Goal: Task Accomplishment & Management: Use online tool/utility

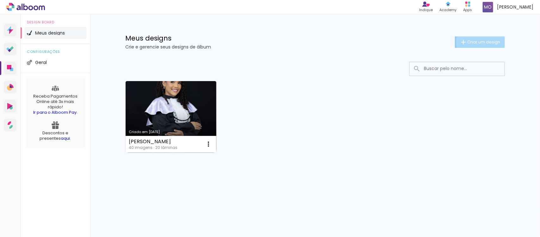
click at [488, 41] on span "Criar um design" at bounding box center [484, 42] width 33 height 4
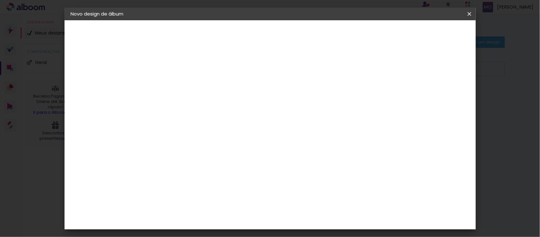
click at [174, 89] on input at bounding box center [174, 85] width 0 height 10
type input "1"
type input "Eucaristia Amanda"
type paper-input "Eucaristia Amanda"
click at [239, 29] on paper-button "Avançar" at bounding box center [223, 33] width 31 height 11
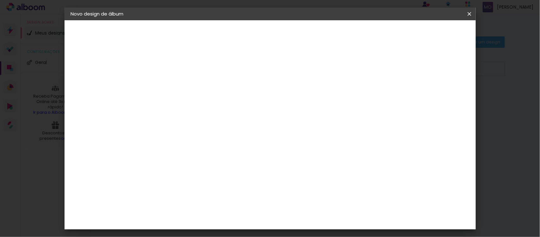
click at [223, 119] on input at bounding box center [191, 121] width 64 height 8
type input "go"
type paper-input "go"
click at [186, 142] on div "Go image" at bounding box center [178, 144] width 16 height 10
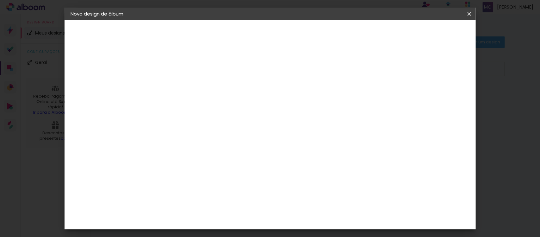
click at [186, 144] on div "Go image" at bounding box center [178, 144] width 16 height 10
click at [0, 0] on slot "Avançar" at bounding box center [0, 0] width 0 height 0
click at [199, 105] on input "text" at bounding box center [186, 110] width 25 height 10
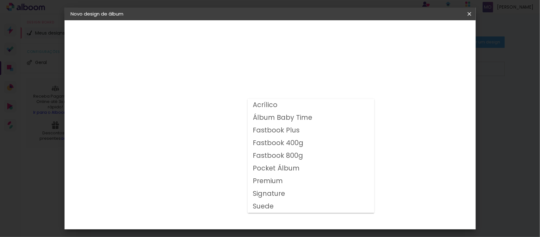
click at [0, 0] on slot "Signature" at bounding box center [0, 0] width 0 height 0
type input "Signature"
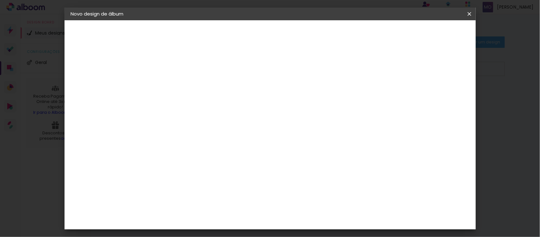
scroll to position [51, 0]
click at [217, 211] on span "30 × 30" at bounding box center [202, 221] width 29 height 21
click at [0, 0] on slot "Avançar" at bounding box center [0, 0] width 0 height 0
click at [359, 35] on span "Iniciar design" at bounding box center [344, 33] width 29 height 4
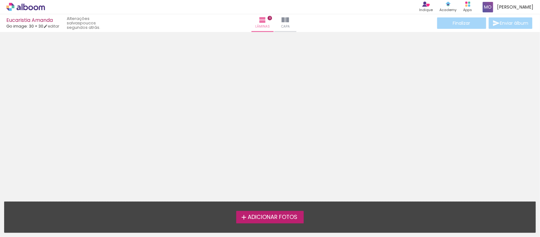
click at [264, 220] on span "Adicionar Fotos" at bounding box center [273, 217] width 50 height 6
click at [0, 0] on input "file" at bounding box center [0, 0] width 0 height 0
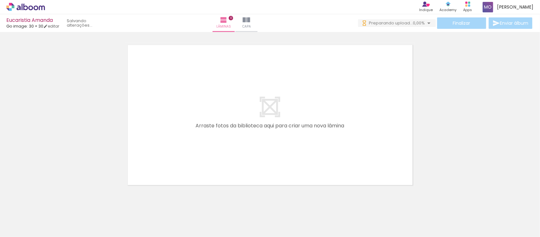
click at [415, 144] on div at bounding box center [270, 106] width 540 height 161
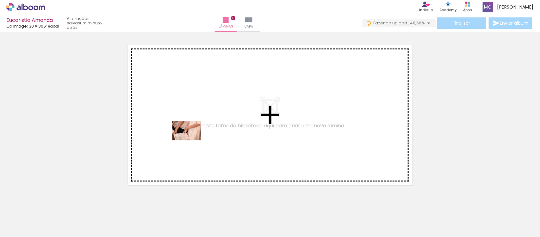
drag, startPoint x: 67, startPoint y: 216, endPoint x: 192, endPoint y: 140, distance: 146.2
click at [192, 140] on quentale-workspace at bounding box center [270, 118] width 540 height 237
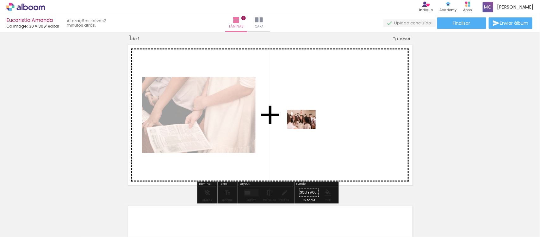
drag, startPoint x: 177, startPoint y: 222, endPoint x: 306, endPoint y: 129, distance: 159.4
click at [306, 129] on quentale-workspace at bounding box center [270, 118] width 540 height 237
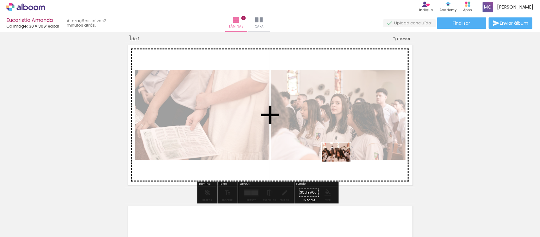
drag, startPoint x: 209, startPoint y: 224, endPoint x: 341, endPoint y: 165, distance: 144.1
click at [341, 165] on quentale-workspace at bounding box center [270, 118] width 540 height 237
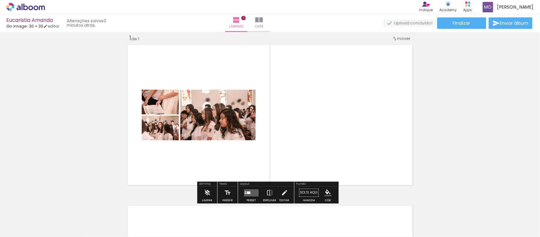
click at [247, 192] on div at bounding box center [248, 192] width 3 height 3
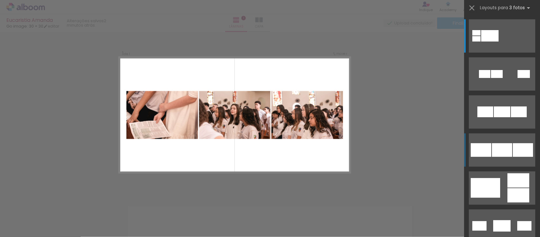
click at [508, 151] on div at bounding box center [502, 150] width 20 height 14
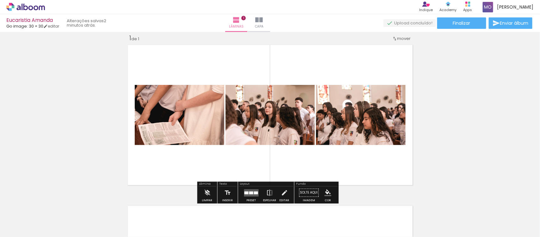
click at [249, 186] on div at bounding box center [251, 192] width 17 height 13
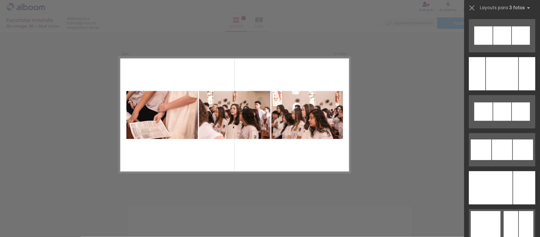
scroll to position [3971, 0]
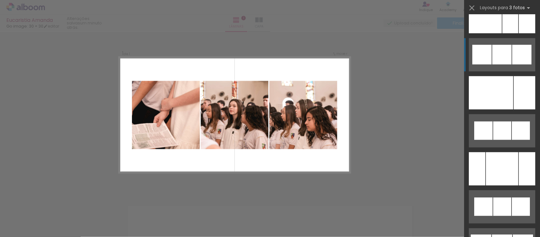
click at [506, 56] on div at bounding box center [502, 55] width 19 height 20
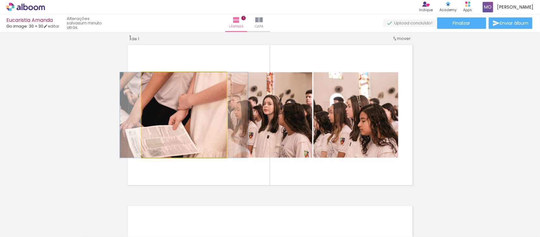
click at [206, 127] on quentale-photo at bounding box center [184, 114] width 85 height 85
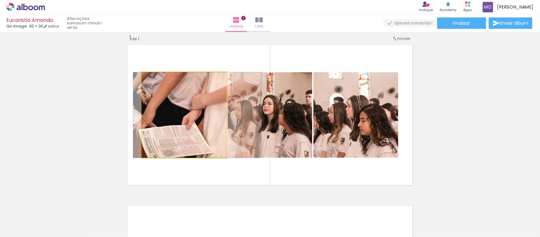
drag, startPoint x: 206, startPoint y: 127, endPoint x: 219, endPoint y: 122, distance: 14.0
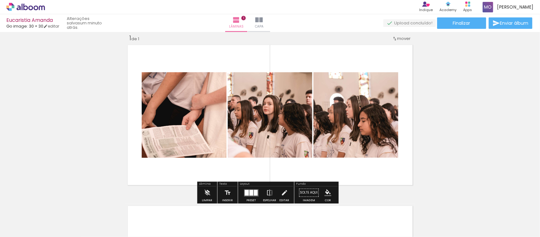
click at [454, 125] on div "Inserir lâmina 1 de 1" at bounding box center [270, 187] width 540 height 322
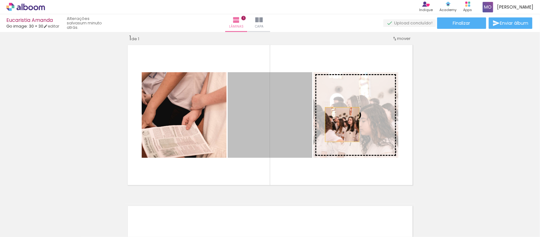
drag, startPoint x: 286, startPoint y: 124, endPoint x: 339, endPoint y: 124, distance: 53.8
click at [0, 0] on slot at bounding box center [0, 0] width 0 height 0
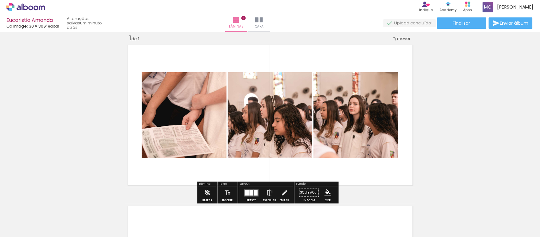
click at [450, 113] on div "Inserir lâmina 1 de 1" at bounding box center [270, 187] width 540 height 322
click at [455, 104] on div "Inserir lâmina 1 de 1" at bounding box center [270, 187] width 540 height 322
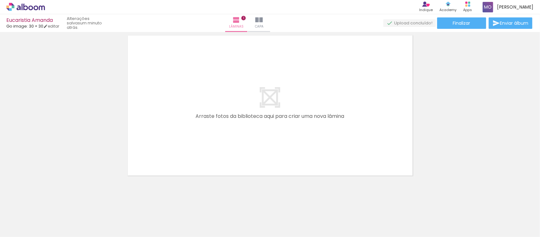
scroll to position [181, 0]
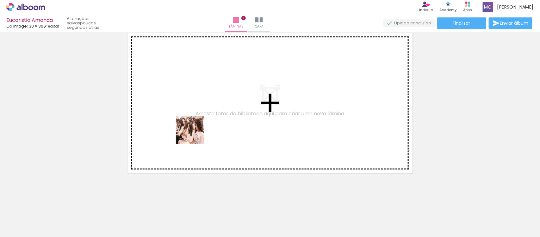
drag, startPoint x: 235, startPoint y: 221, endPoint x: 195, endPoint y: 135, distance: 94.8
click at [195, 135] on quentale-workspace at bounding box center [270, 118] width 540 height 237
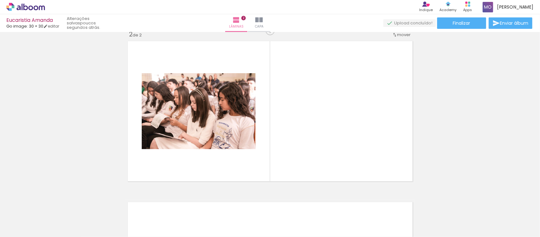
scroll to position [169, 0]
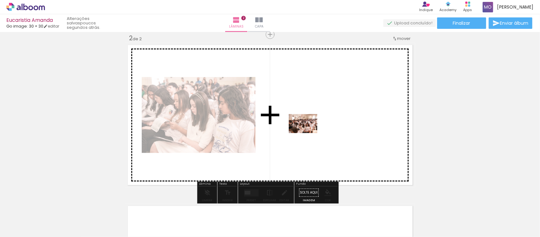
drag, startPoint x: 289, startPoint y: 226, endPoint x: 308, endPoint y: 131, distance: 96.9
click at [308, 131] on quentale-workspace at bounding box center [270, 118] width 540 height 237
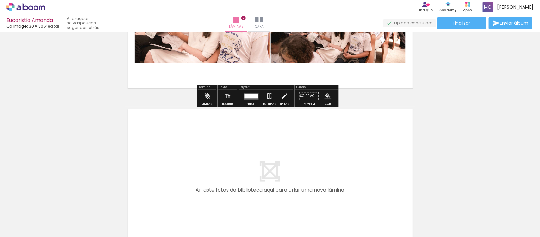
scroll to position [311, 0]
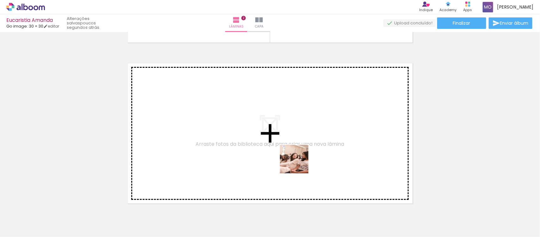
drag, startPoint x: 315, startPoint y: 224, endPoint x: 296, endPoint y: 153, distance: 73.5
click at [296, 153] on quentale-workspace at bounding box center [270, 118] width 540 height 237
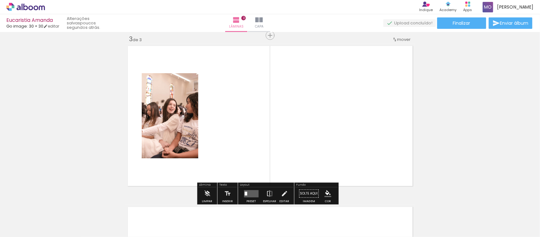
scroll to position [330, 0]
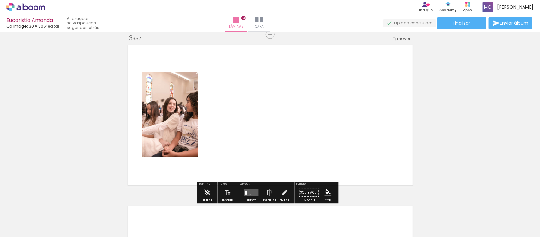
click at [249, 194] on quentale-layouter at bounding box center [251, 192] width 15 height 7
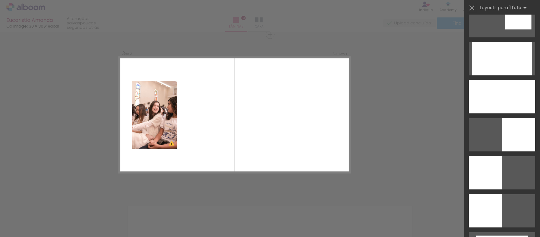
scroll to position [1256, 0]
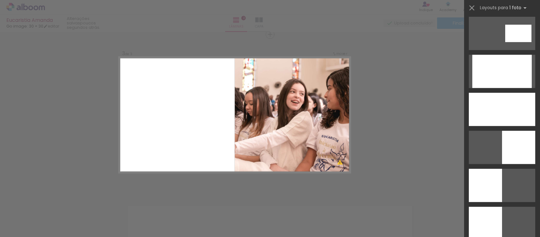
click at [460, 145] on div "Confirmar Cancelar" at bounding box center [270, 31] width 540 height 659
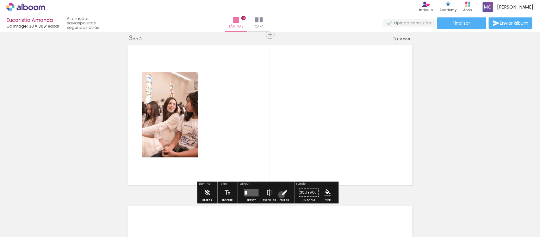
click at [281, 195] on iron-icon at bounding box center [284, 192] width 7 height 13
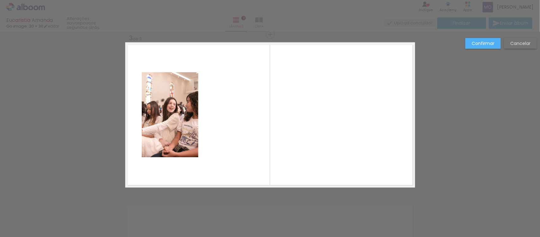
click at [0, 0] on slot "Cancelar" at bounding box center [0, 0] width 0 height 0
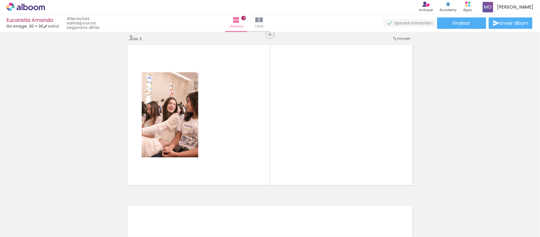
click at [314, 216] on div at bounding box center [311, 215] width 21 height 31
click at [301, 203] on iron-icon at bounding box center [297, 202] width 7 height 7
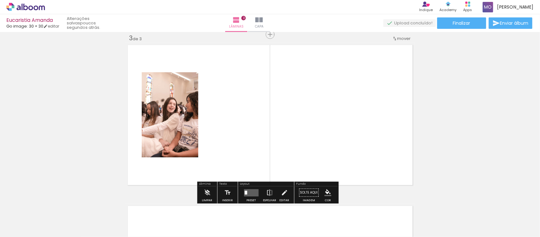
click at [26, 223] on paper-button "Adicionar Fotos" at bounding box center [19, 228] width 31 height 10
click at [0, 0] on input "file" at bounding box center [0, 0] width 0 height 0
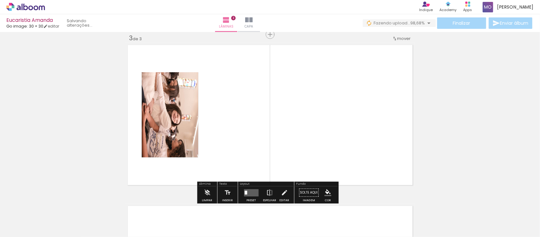
click at [177, 121] on quentale-photo at bounding box center [170, 114] width 57 height 85
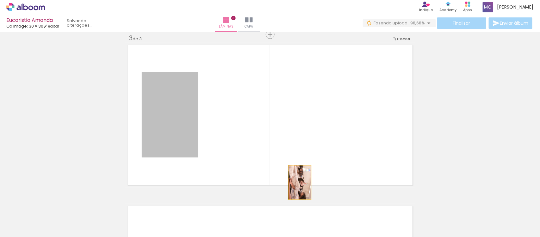
drag, startPoint x: 185, startPoint y: 125, endPoint x: 304, endPoint y: 192, distance: 136.8
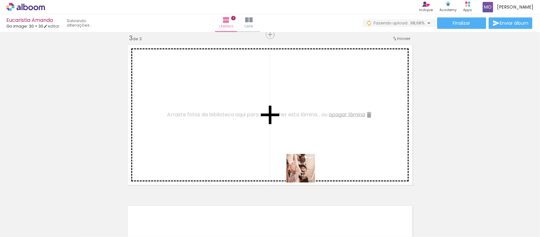
drag, startPoint x: 312, startPoint y: 220, endPoint x: 298, endPoint y: 148, distance: 73.4
click at [298, 148] on quentale-workspace at bounding box center [270, 118] width 540 height 237
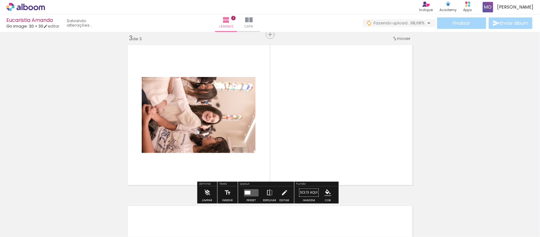
click at [249, 191] on div at bounding box center [248, 193] width 6 height 4
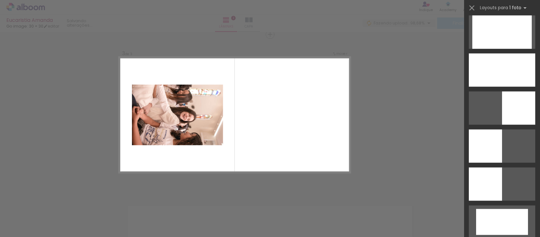
scroll to position [434, 0]
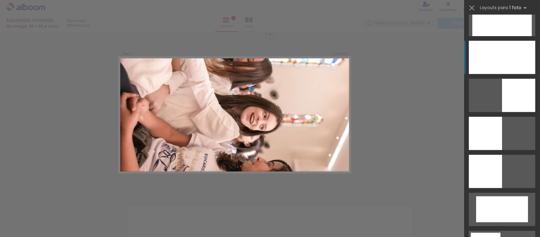
click at [515, 49] on div at bounding box center [502, 57] width 66 height 33
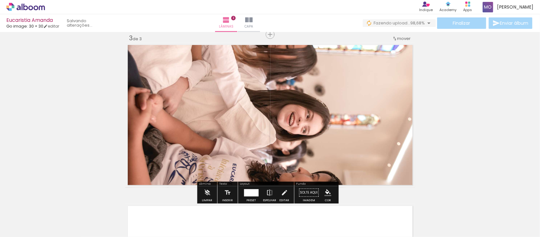
click at [450, 108] on div "Inserir lâmina 1 de 3 Inserir lâmina 2 de 3 Inserir lâmina 3 de 3" at bounding box center [270, 27] width 540 height 644
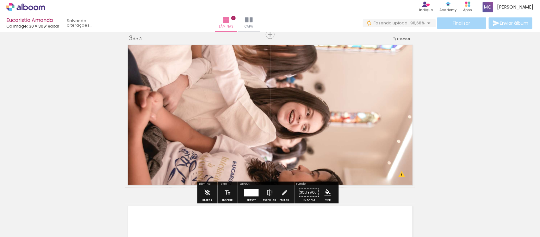
click at [461, 140] on div "Inserir lâmina 1 de 3 Inserir lâmina 2 de 3 Inserir lâmina 3 de 3 O Designbox p…" at bounding box center [270, 27] width 540 height 644
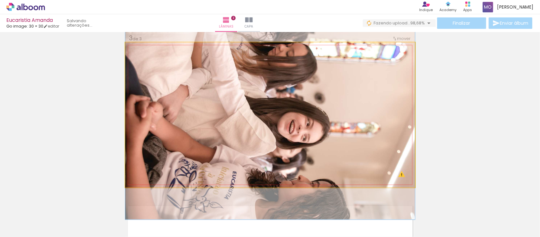
drag, startPoint x: 303, startPoint y: 151, endPoint x: 309, endPoint y: 156, distance: 8.1
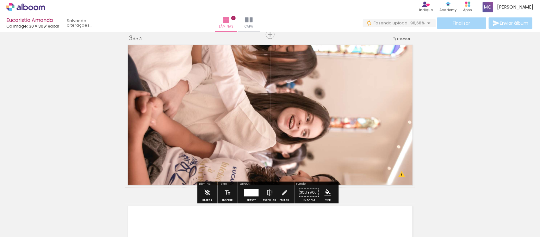
click at [246, 192] on div at bounding box center [251, 192] width 15 height 7
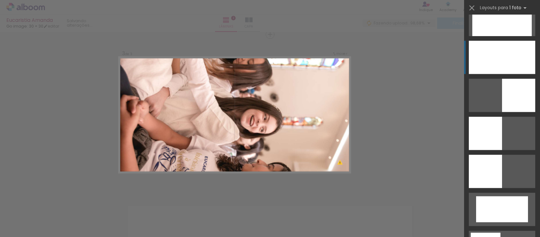
scroll to position [456, 0]
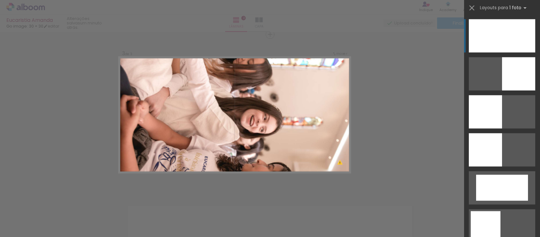
click at [441, 93] on div "Confirmar Cancelar" at bounding box center [270, 31] width 540 height 659
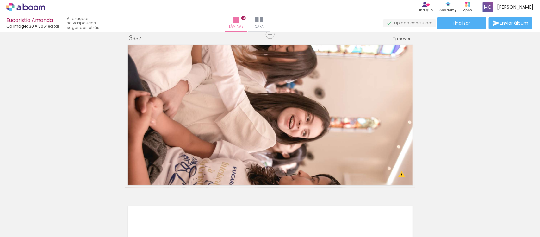
click at [461, 112] on div "Inserir lâmina 1 de 3 Inserir lâmina 2 de 3 Inserir lâmina 3 de 3 O Designbox p…" at bounding box center [270, 27] width 540 height 644
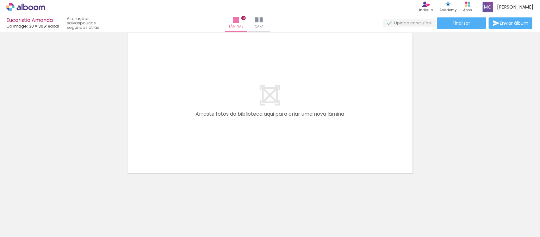
scroll to position [502, 0]
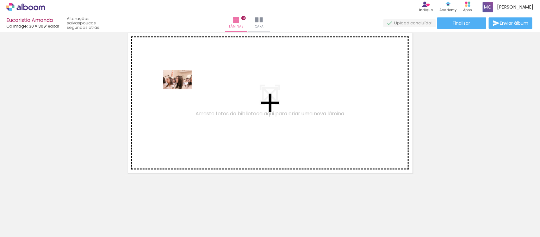
drag, startPoint x: 347, startPoint y: 218, endPoint x: 182, endPoint y: 89, distance: 209.4
click at [182, 89] on quentale-workspace at bounding box center [270, 118] width 540 height 237
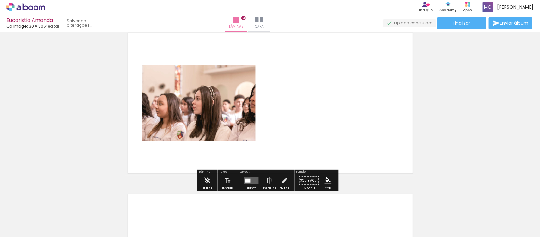
scroll to position [491, 0]
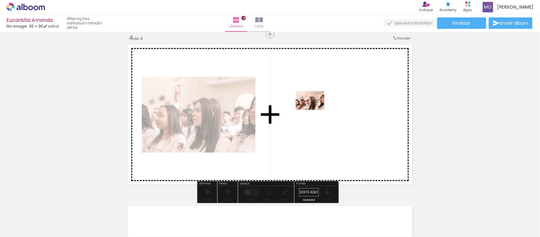
drag, startPoint x: 385, startPoint y: 221, endPoint x: 311, endPoint y: 101, distance: 140.9
click at [311, 101] on quentale-workspace at bounding box center [270, 118] width 540 height 237
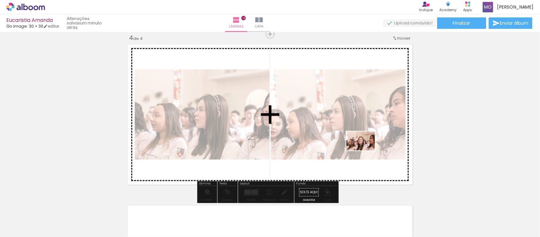
drag, startPoint x: 413, startPoint y: 218, endPoint x: 362, endPoint y: 148, distance: 86.9
click at [362, 148] on quentale-workspace at bounding box center [270, 118] width 540 height 237
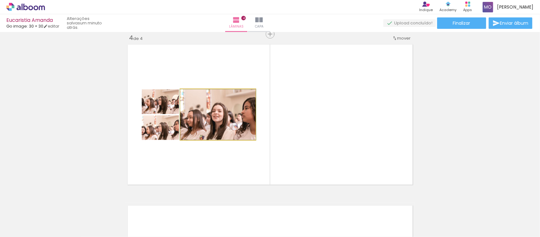
click at [224, 124] on quentale-photo at bounding box center [217, 114] width 75 height 51
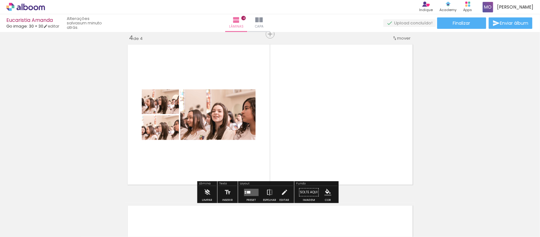
click at [247, 191] on div at bounding box center [248, 192] width 3 height 3
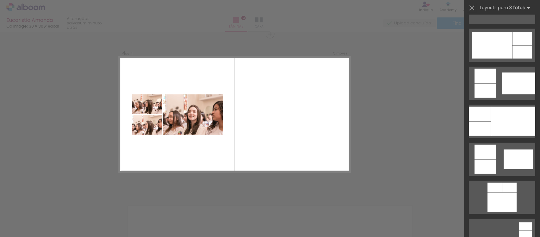
scroll to position [427, 0]
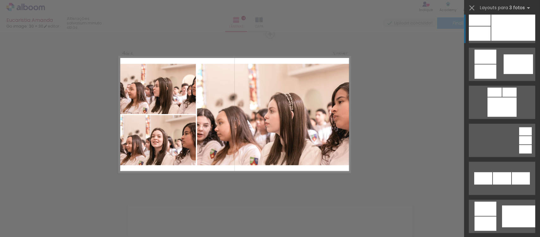
click at [498, 37] on div at bounding box center [514, 26] width 44 height 29
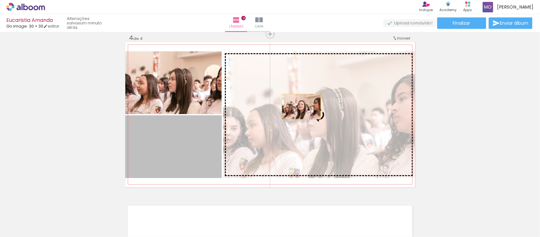
drag, startPoint x: 172, startPoint y: 149, endPoint x: 299, endPoint y: 107, distance: 133.9
click at [0, 0] on slot at bounding box center [0, 0] width 0 height 0
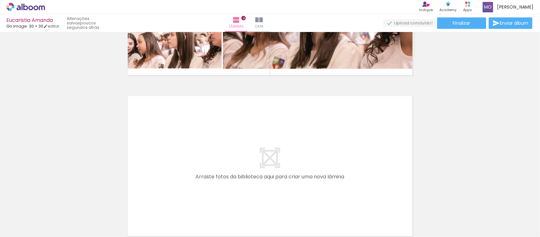
scroll to position [663, 0]
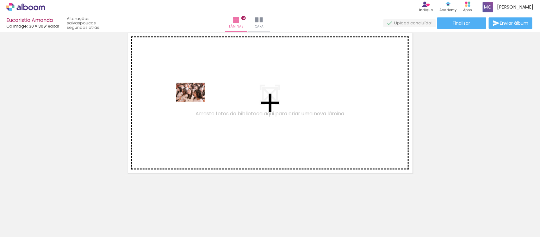
drag, startPoint x: 458, startPoint y: 218, endPoint x: 194, endPoint y: 102, distance: 288.8
click at [194, 102] on quentale-workspace at bounding box center [270, 118] width 540 height 237
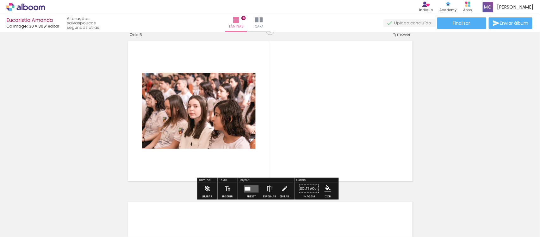
scroll to position [651, 0]
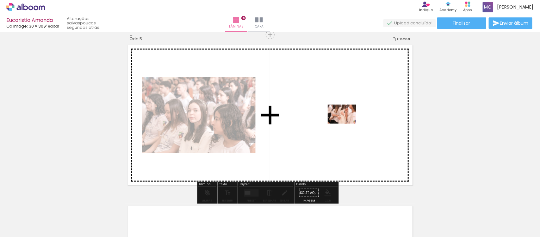
drag, startPoint x: 486, startPoint y: 211, endPoint x: 344, endPoint y: 122, distance: 167.9
click at [344, 122] on quentale-workspace at bounding box center [270, 118] width 540 height 237
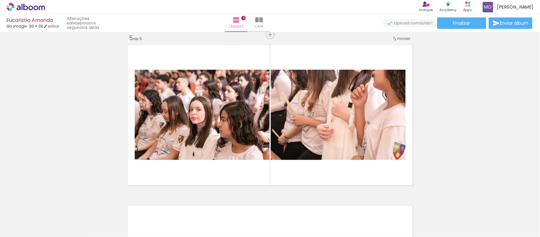
scroll to position [0, 237]
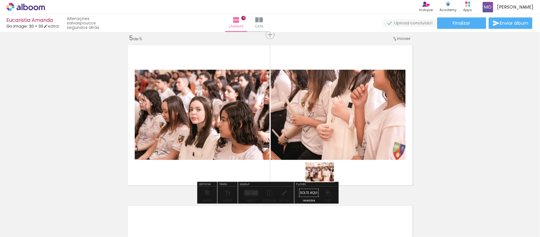
drag, startPoint x: 289, startPoint y: 222, endPoint x: 325, endPoint y: 181, distance: 54.1
click at [325, 181] on quentale-workspace at bounding box center [270, 118] width 540 height 237
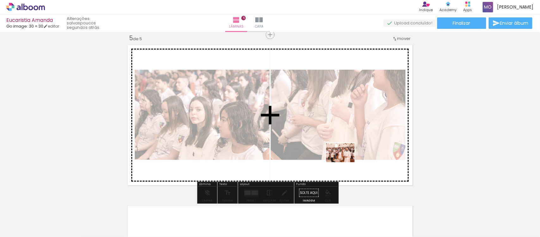
drag, startPoint x: 289, startPoint y: 223, endPoint x: 345, endPoint y: 162, distance: 83.3
click at [345, 162] on quentale-workspace at bounding box center [270, 118] width 540 height 237
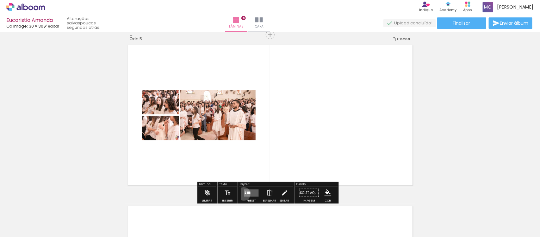
click at [244, 193] on quentale-layouter at bounding box center [251, 192] width 15 height 7
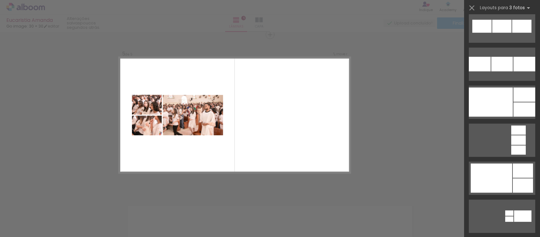
scroll to position [823, 0]
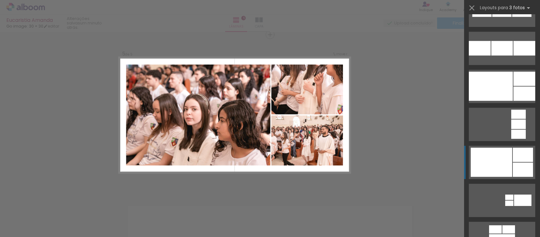
click at [493, 159] on div at bounding box center [491, 162] width 41 height 29
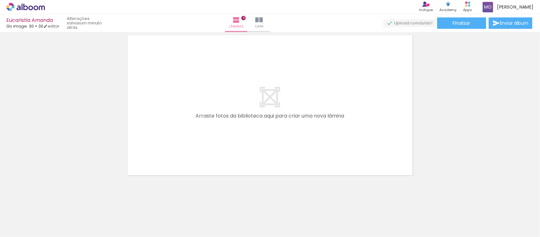
scroll to position [824, 0]
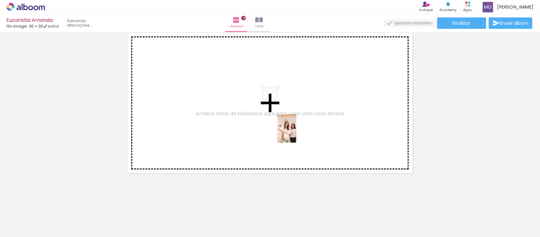
drag, startPoint x: 331, startPoint y: 218, endPoint x: 294, endPoint y: 122, distance: 103.4
click at [294, 122] on quentale-workspace at bounding box center [270, 118] width 540 height 237
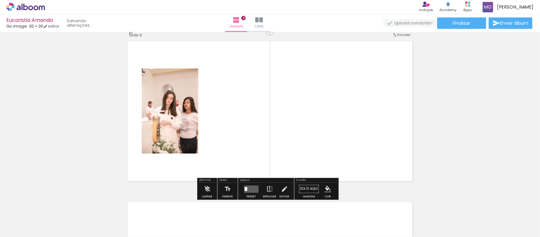
scroll to position [812, 0]
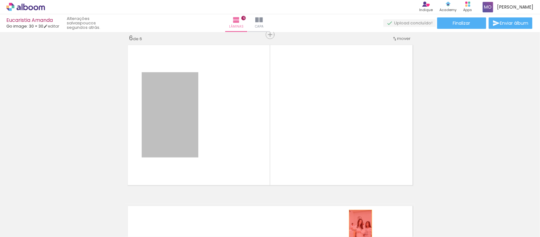
drag, startPoint x: 176, startPoint y: 103, endPoint x: 358, endPoint y: 227, distance: 219.6
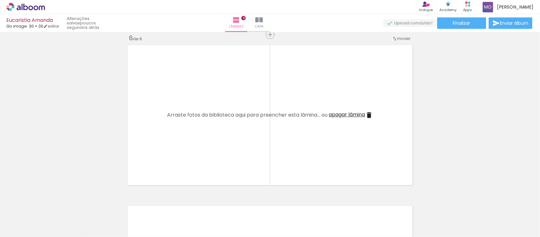
click at [312, 205] on iron-icon at bounding box center [308, 202] width 7 height 7
click at [31, 230] on span "Adicionar Fotos" at bounding box center [22, 228] width 19 height 7
click at [0, 0] on input "file" at bounding box center [0, 0] width 0 height 0
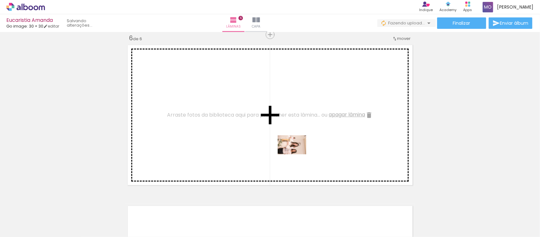
drag, startPoint x: 319, startPoint y: 226, endPoint x: 296, endPoint y: 152, distance: 76.8
click at [296, 152] on quentale-workspace at bounding box center [270, 118] width 540 height 237
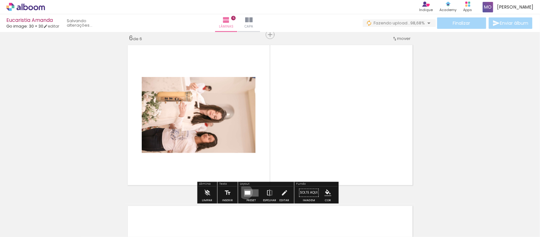
click at [245, 192] on div at bounding box center [248, 193] width 6 height 4
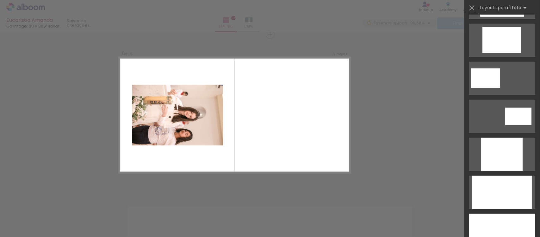
scroll to position [269, 0]
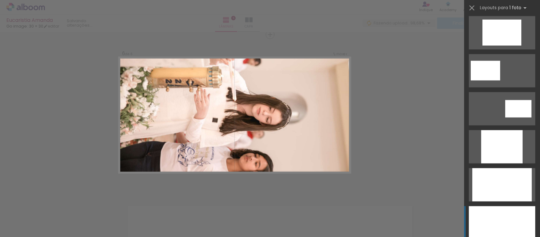
click at [516, 222] on div at bounding box center [502, 222] width 66 height 33
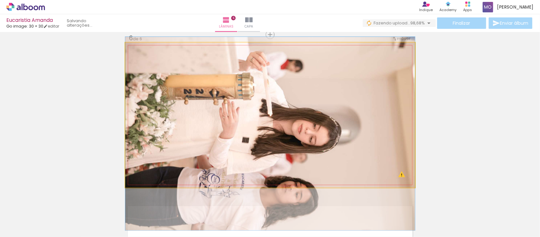
drag, startPoint x: 352, startPoint y: 137, endPoint x: 353, endPoint y: 156, distance: 18.7
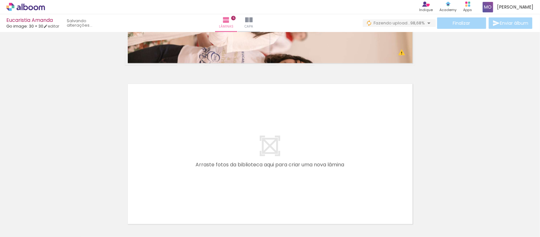
scroll to position [937, 0]
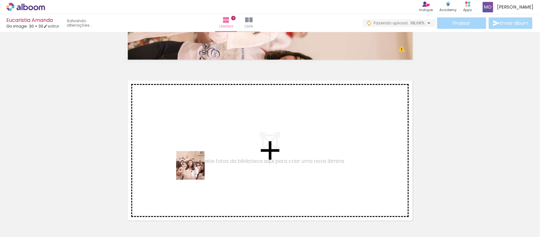
drag, startPoint x: 367, startPoint y: 223, endPoint x: 194, endPoint y: 165, distance: 182.9
click at [194, 165] on quentale-workspace at bounding box center [270, 118] width 540 height 237
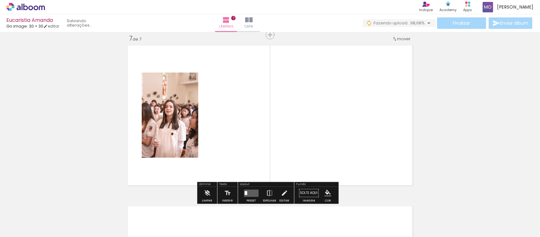
scroll to position [973, 0]
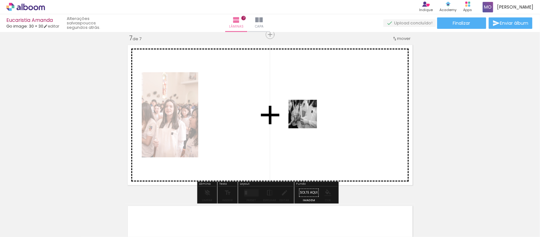
drag, startPoint x: 387, startPoint y: 217, endPoint x: 307, endPoint y: 117, distance: 128.2
click at [307, 117] on quentale-workspace at bounding box center [270, 118] width 540 height 237
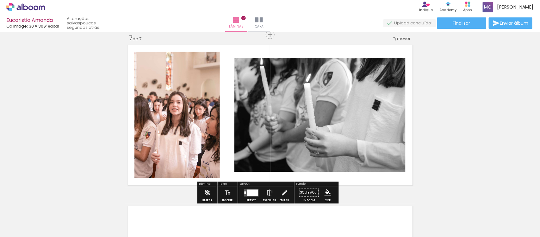
click at [250, 194] on div at bounding box center [252, 192] width 11 height 6
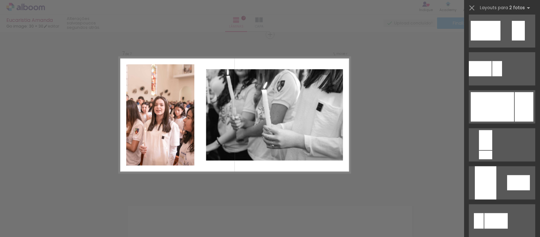
scroll to position [240, 0]
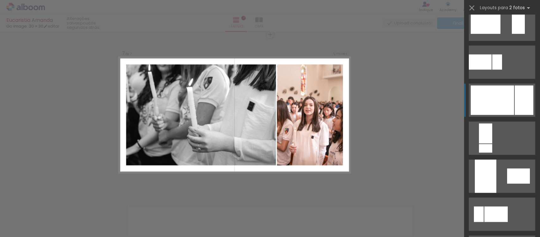
click at [496, 96] on div at bounding box center [492, 99] width 43 height 29
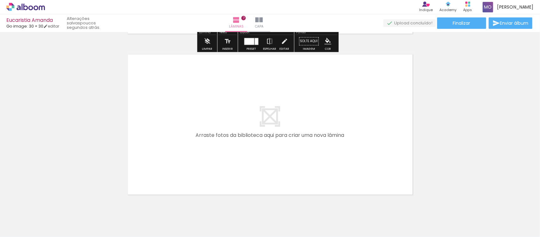
scroll to position [1145, 0]
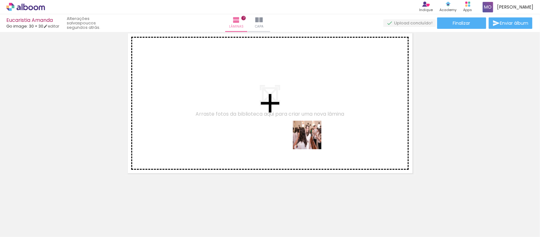
drag, startPoint x: 428, startPoint y: 224, endPoint x: 305, endPoint y: 130, distance: 154.4
click at [305, 130] on quentale-workspace at bounding box center [270, 118] width 540 height 237
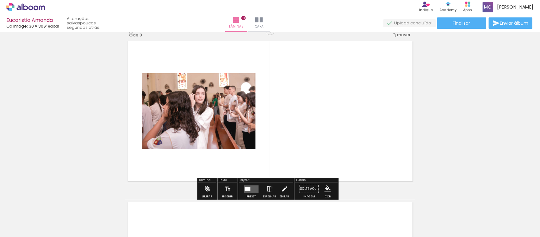
scroll to position [1134, 0]
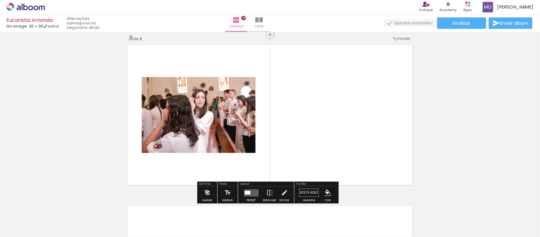
click at [249, 190] on quentale-layouter at bounding box center [251, 192] width 15 height 7
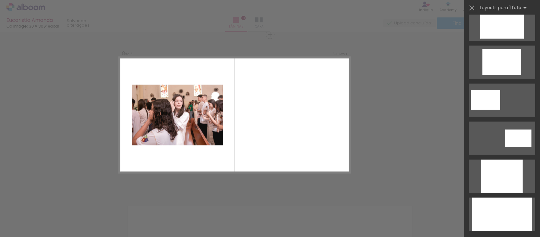
scroll to position [0, 0]
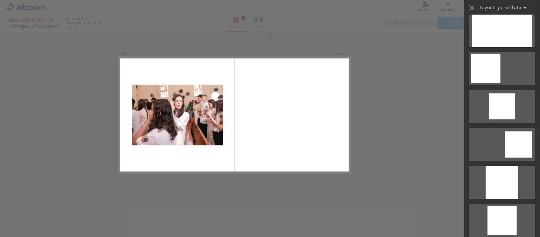
scroll to position [381, 0]
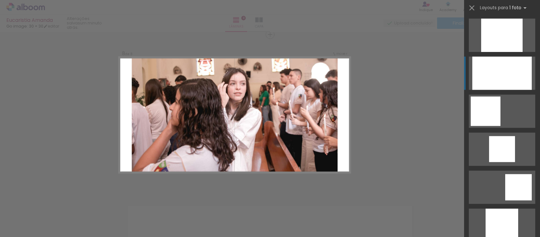
click at [502, 65] on div at bounding box center [503, 73] width 60 height 33
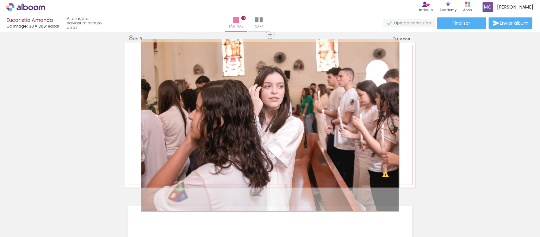
drag, startPoint x: 322, startPoint y: 89, endPoint x: 320, endPoint y: 99, distance: 10.5
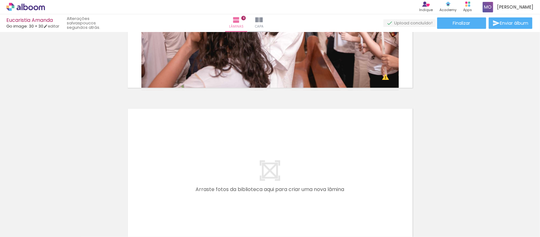
scroll to position [1242, 0]
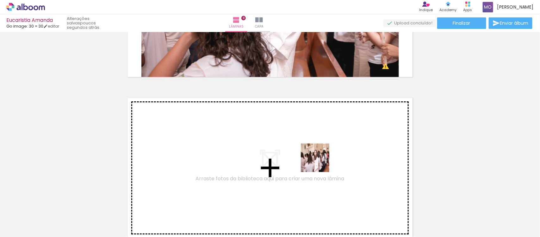
drag, startPoint x: 475, startPoint y: 214, endPoint x: 314, endPoint y: 157, distance: 170.2
click at [314, 157] on quentale-workspace at bounding box center [270, 118] width 540 height 237
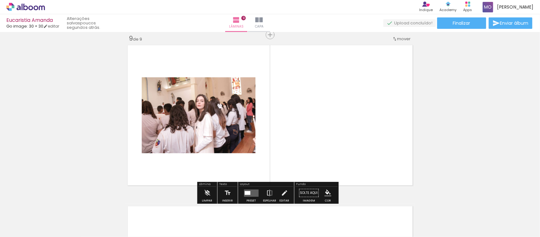
scroll to position [1295, 0]
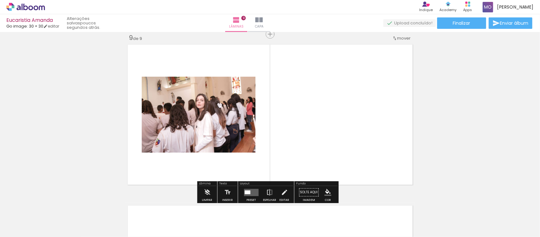
click at [192, 137] on quentale-photo at bounding box center [199, 115] width 114 height 76
click at [249, 195] on quentale-layouter at bounding box center [251, 192] width 15 height 7
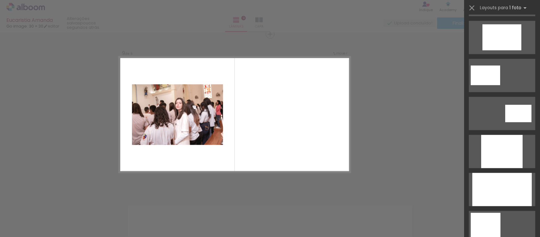
scroll to position [268, 0]
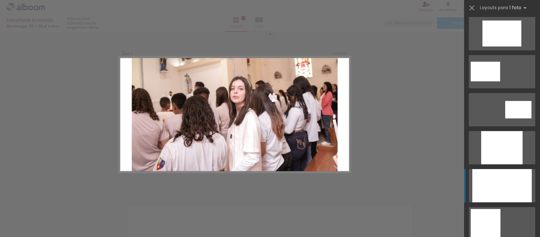
click at [492, 186] on div at bounding box center [503, 185] width 60 height 33
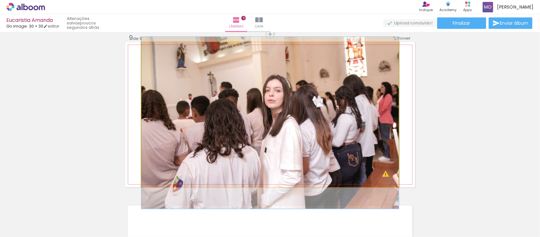
drag, startPoint x: 314, startPoint y: 111, endPoint x: 315, endPoint y: 119, distance: 8.3
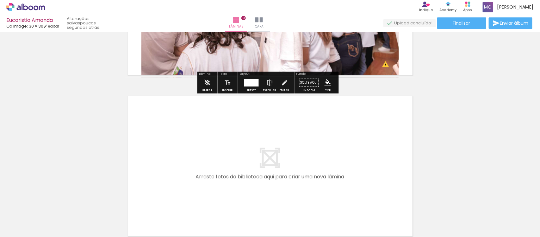
scroll to position [1406, 0]
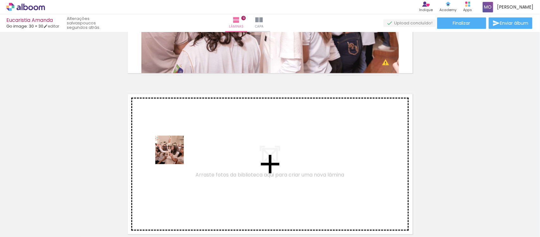
drag, startPoint x: 505, startPoint y: 225, endPoint x: 173, endPoint y: 154, distance: 339.2
click at [173, 154] on quentale-workspace at bounding box center [270, 118] width 540 height 237
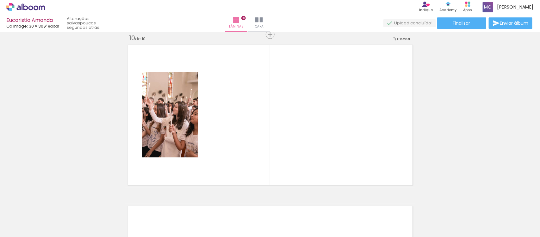
scroll to position [0, 412]
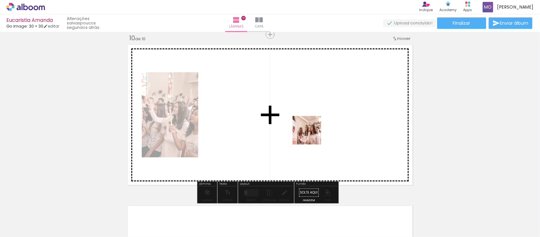
drag, startPoint x: 357, startPoint y: 216, endPoint x: 311, endPoint y: 133, distance: 95.0
click at [311, 133] on quentale-workspace at bounding box center [270, 118] width 540 height 237
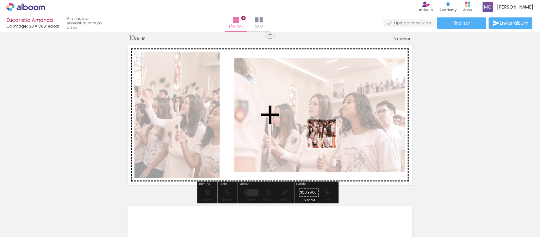
drag, startPoint x: 395, startPoint y: 218, endPoint x: 326, endPoint y: 138, distance: 105.3
click at [326, 138] on quentale-workspace at bounding box center [270, 118] width 540 height 237
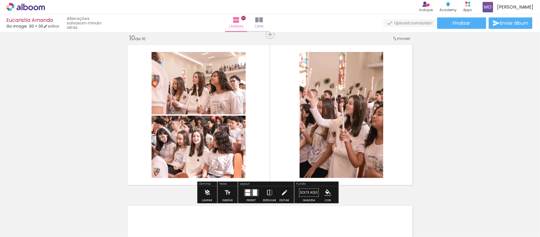
click at [253, 192] on div at bounding box center [255, 192] width 4 height 6
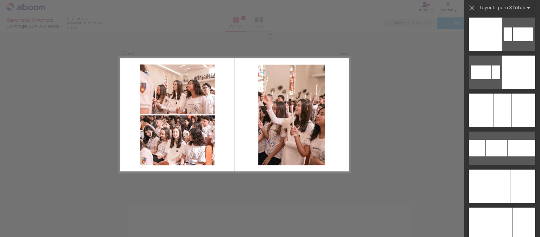
scroll to position [1562, 0]
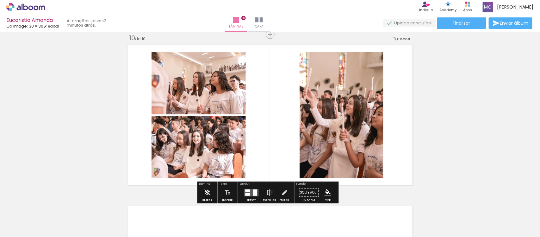
scroll to position [0, 0]
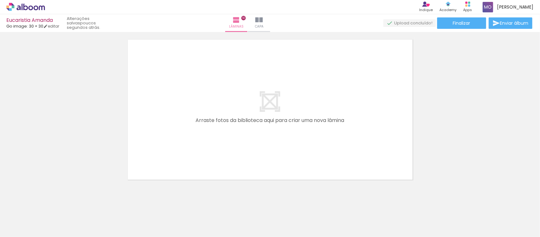
scroll to position [1628, 0]
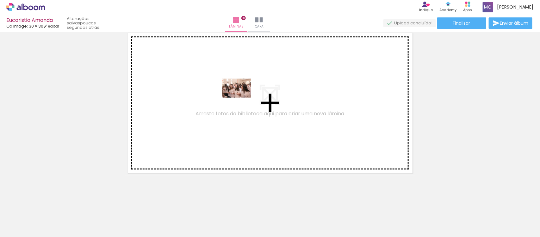
drag, startPoint x: 469, startPoint y: 225, endPoint x: 211, endPoint y: 96, distance: 287.6
click at [211, 96] on quentale-workspace at bounding box center [270, 118] width 540 height 237
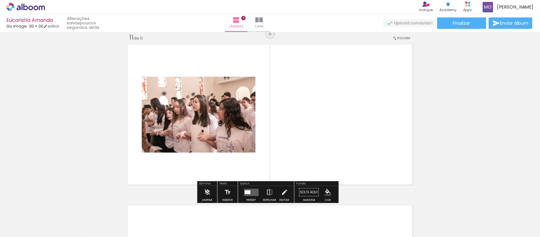
scroll to position [1616, 0]
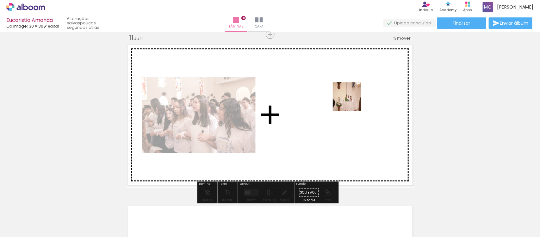
drag, startPoint x: 501, startPoint y: 221, endPoint x: 336, endPoint y: 91, distance: 209.7
click at [336, 91] on quentale-workspace at bounding box center [270, 118] width 540 height 237
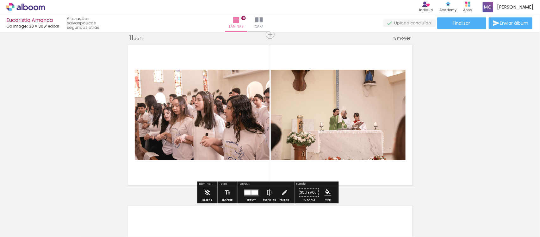
scroll to position [1437, 0]
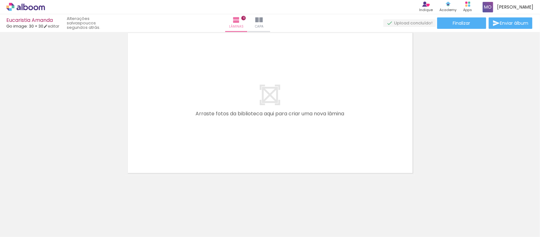
scroll to position [0, 0]
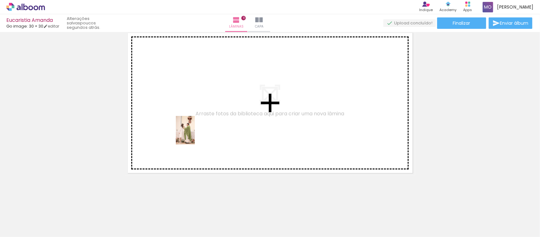
drag, startPoint x: 131, startPoint y: 219, endPoint x: 197, endPoint y: 130, distance: 110.7
click at [197, 130] on quentale-workspace at bounding box center [270, 118] width 540 height 237
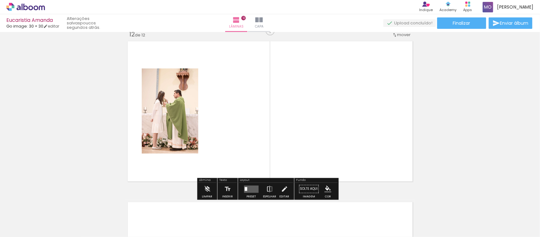
scroll to position [1777, 0]
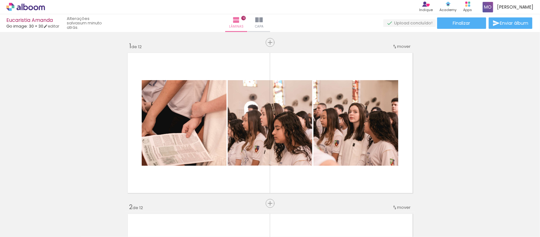
scroll to position [1777, 0]
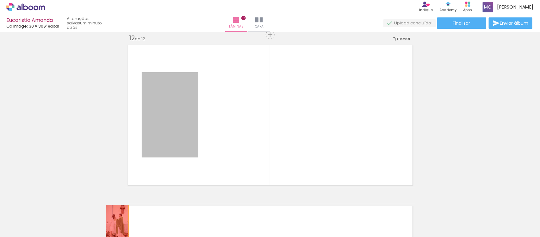
drag, startPoint x: 186, startPoint y: 110, endPoint x: 114, endPoint y: 222, distance: 133.0
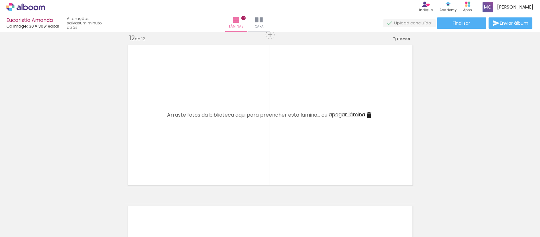
click at [125, 208] on iron-image at bounding box center [134, 215] width 22 height 33
click at [119, 201] on iron-icon at bounding box center [120, 202] width 7 height 7
click at [30, 227] on span "Adicionar Fotos" at bounding box center [22, 228] width 19 height 7
click at [0, 0] on input "file" at bounding box center [0, 0] width 0 height 0
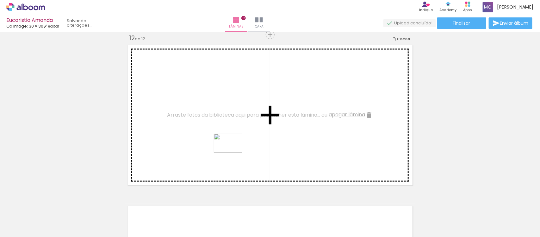
drag, startPoint x: 141, startPoint y: 219, endPoint x: 233, endPoint y: 153, distance: 113.5
click at [233, 153] on quentale-workspace at bounding box center [270, 118] width 540 height 237
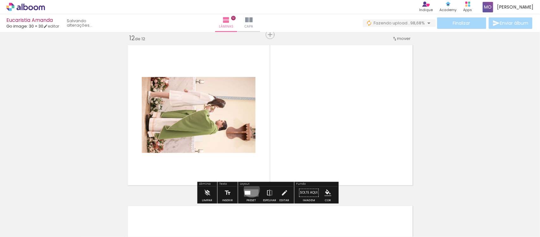
click at [250, 189] on quentale-layouter at bounding box center [251, 192] width 15 height 7
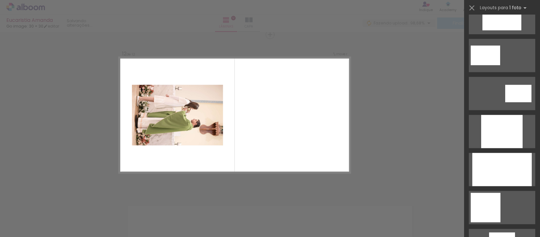
scroll to position [285, 0]
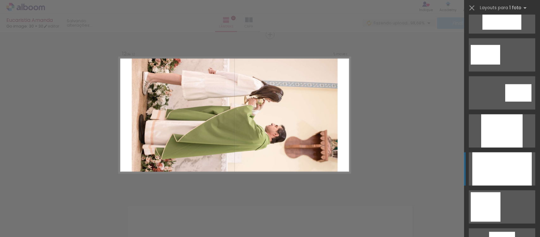
click at [490, 166] on div at bounding box center [503, 168] width 60 height 33
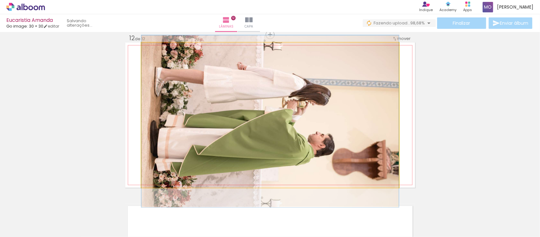
drag, startPoint x: 315, startPoint y: 118, endPoint x: 315, endPoint y: 124, distance: 6.7
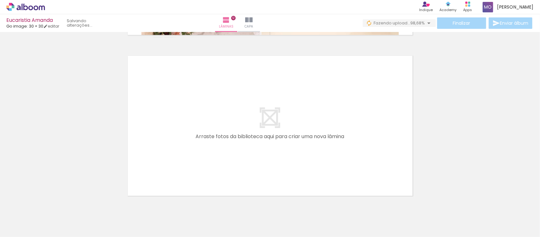
scroll to position [1938, 0]
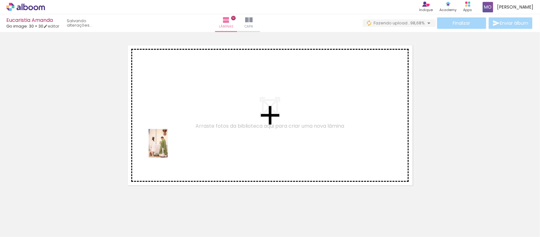
drag, startPoint x: 100, startPoint y: 219, endPoint x: 168, endPoint y: 148, distance: 98.8
click at [168, 148] on quentale-workspace at bounding box center [270, 118] width 540 height 237
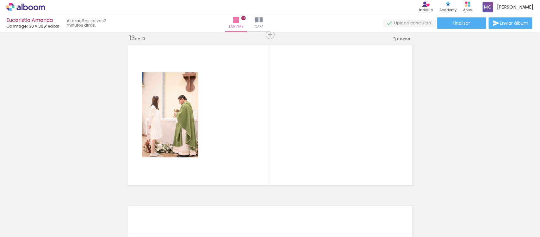
scroll to position [0, 617]
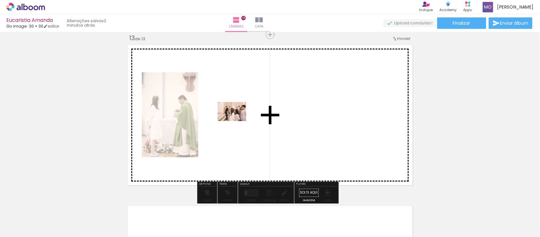
drag, startPoint x: 330, startPoint y: 222, endPoint x: 237, endPoint y: 120, distance: 138.3
click at [237, 120] on quentale-workspace at bounding box center [270, 118] width 540 height 237
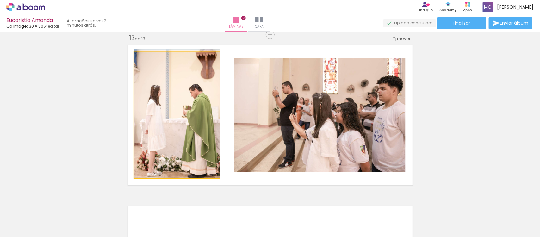
drag, startPoint x: 180, startPoint y: 122, endPoint x: 206, endPoint y: 114, distance: 27.2
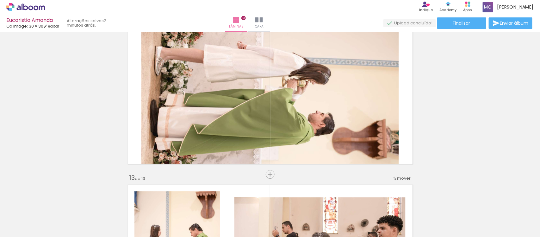
scroll to position [1797, 0]
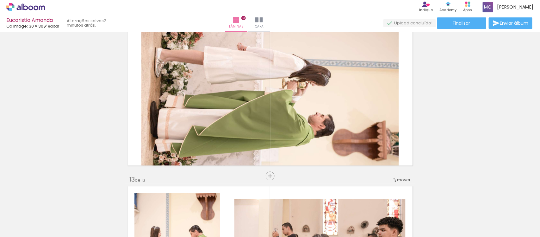
click at [407, 179] on span "mover" at bounding box center [405, 180] width 14 height 6
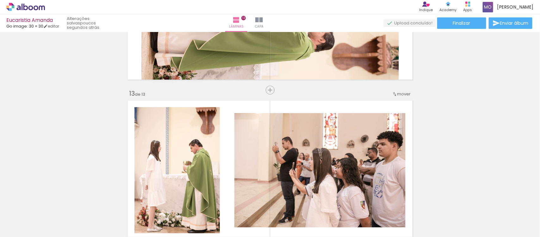
scroll to position [1894, 0]
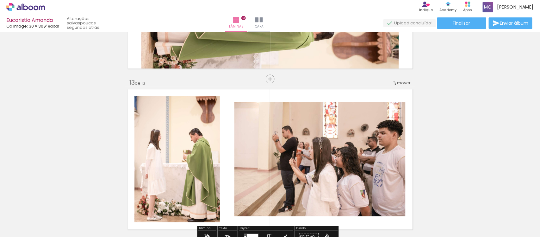
click at [401, 82] on span "mover" at bounding box center [405, 83] width 14 height 6
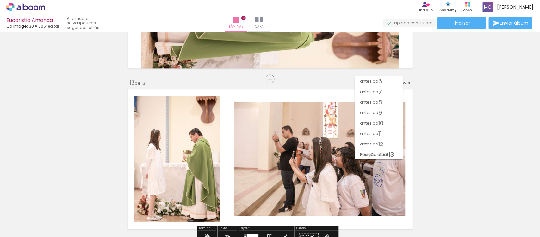
scroll to position [53, 0]
click at [376, 144] on span "antes da" at bounding box center [369, 144] width 18 height 10
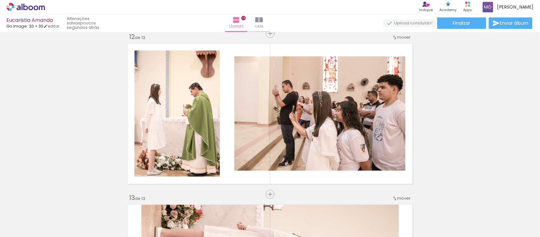
scroll to position [1768, 0]
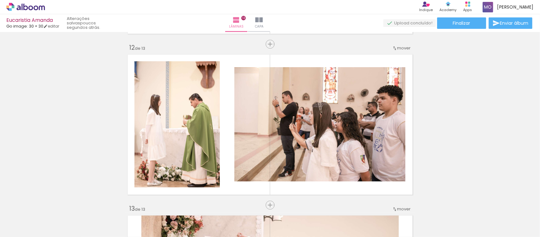
click at [281, 67] on div at bounding box center [320, 124] width 172 height 114
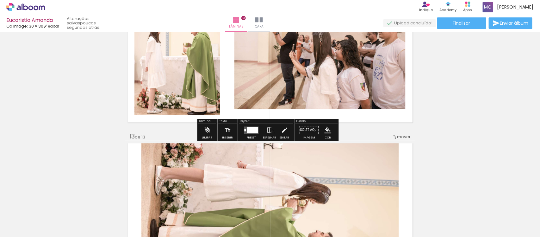
scroll to position [1855, 0]
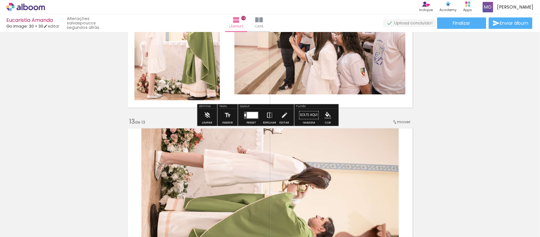
click at [0, 0] on div "Confirmar Cancelar" at bounding box center [0, 0] width 0 height 0
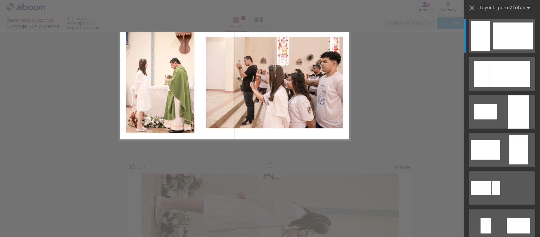
scroll to position [1777, 0]
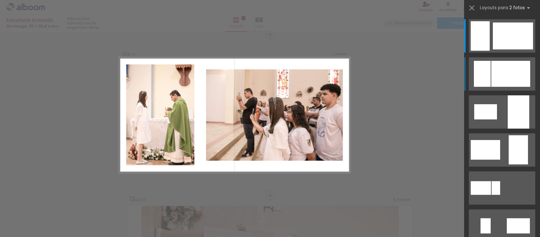
click at [502, 71] on div at bounding box center [511, 74] width 39 height 26
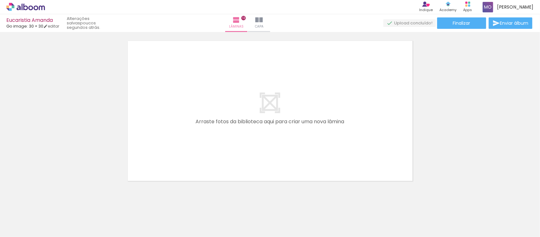
scroll to position [2111, 0]
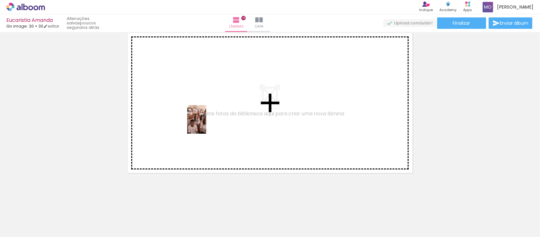
drag, startPoint x: 368, startPoint y: 221, endPoint x: 206, endPoint y: 124, distance: 188.3
click at [206, 124] on quentale-workspace at bounding box center [270, 118] width 540 height 237
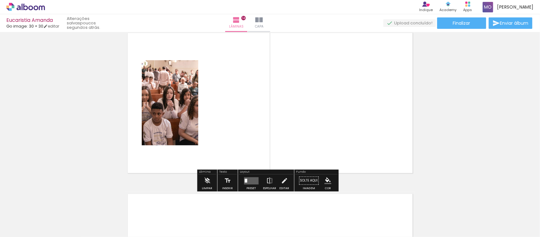
scroll to position [2099, 0]
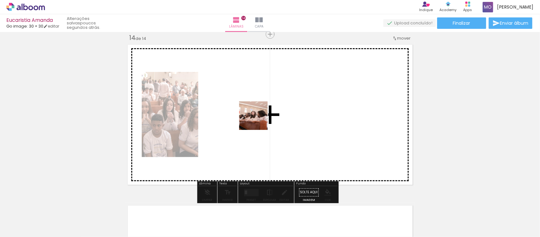
drag, startPoint x: 223, startPoint y: 222, endPoint x: 254, endPoint y: 110, distance: 116.3
click at [254, 110] on quentale-workspace at bounding box center [270, 118] width 540 height 237
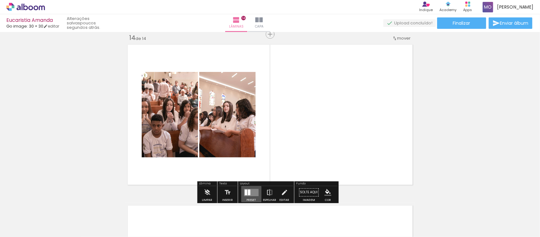
click at [254, 193] on quentale-layouter at bounding box center [251, 192] width 15 height 7
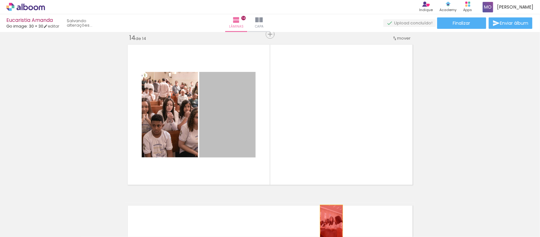
drag, startPoint x: 230, startPoint y: 115, endPoint x: 329, endPoint y: 222, distance: 145.4
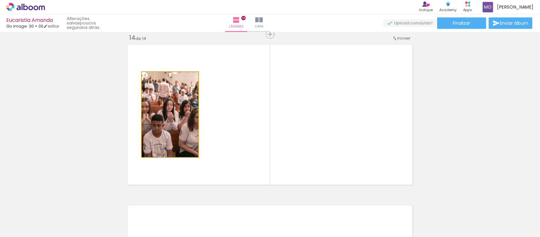
click at [176, 108] on quentale-photo at bounding box center [170, 114] width 57 height 85
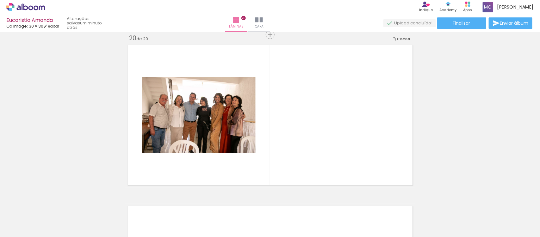
scroll to position [0, 1092]
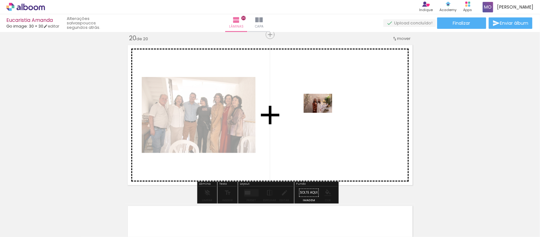
drag, startPoint x: 438, startPoint y: 222, endPoint x: 309, endPoint y: 96, distance: 180.2
click at [309, 96] on quentale-workspace at bounding box center [270, 118] width 540 height 237
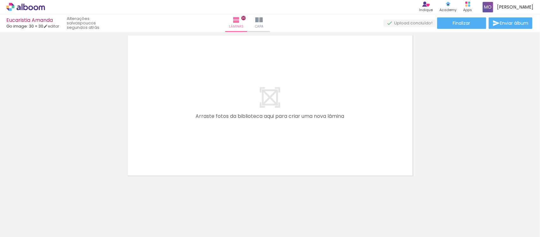
scroll to position [3236, 0]
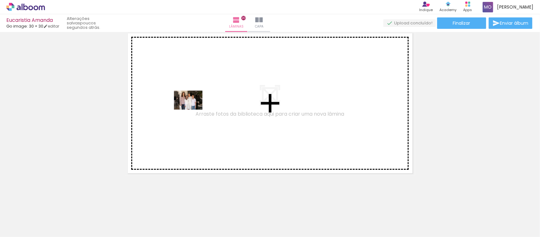
drag, startPoint x: 456, startPoint y: 220, endPoint x: 192, endPoint y: 110, distance: 286.2
click at [192, 110] on quentale-workspace at bounding box center [270, 118] width 540 height 237
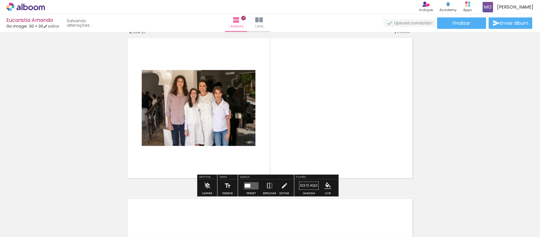
scroll to position [3225, 0]
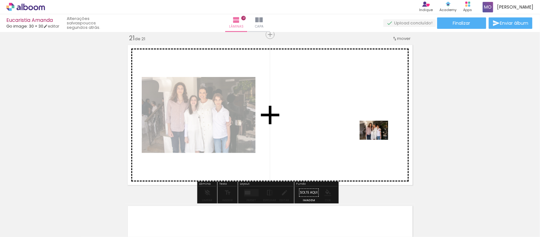
drag, startPoint x: 499, startPoint y: 218, endPoint x: 379, endPoint y: 140, distance: 143.0
click at [379, 140] on quentale-workspace at bounding box center [270, 118] width 540 height 237
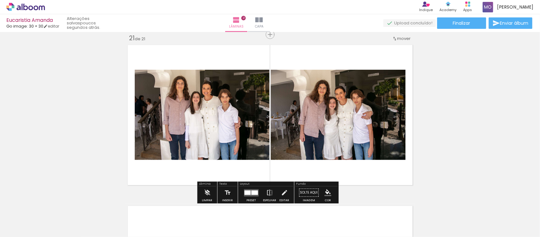
click at [246, 192] on div at bounding box center [248, 192] width 6 height 4
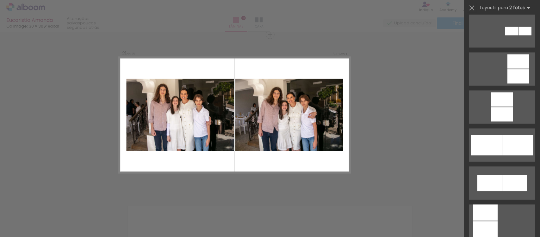
scroll to position [538, 0]
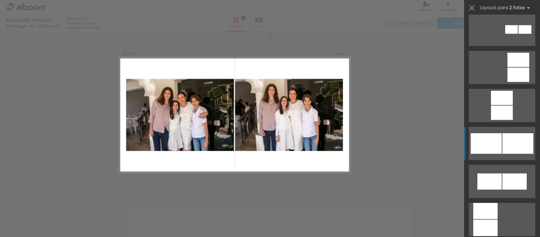
click at [511, 143] on div at bounding box center [518, 143] width 31 height 21
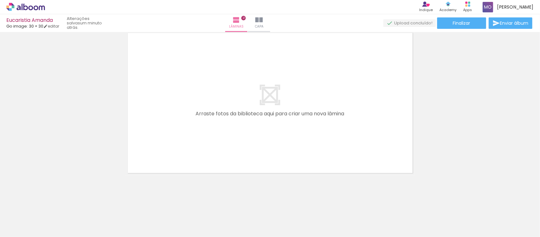
scroll to position [0, 1282]
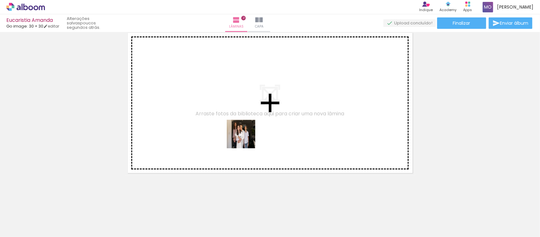
drag, startPoint x: 335, startPoint y: 226, endPoint x: 195, endPoint y: 104, distance: 185.4
click at [195, 104] on quentale-workspace at bounding box center [270, 118] width 540 height 237
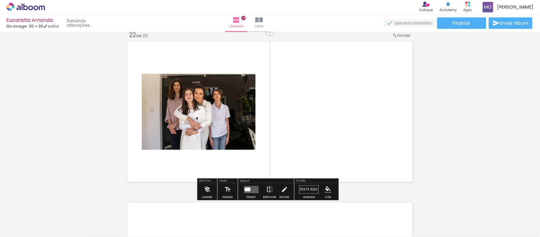
scroll to position [3385, 0]
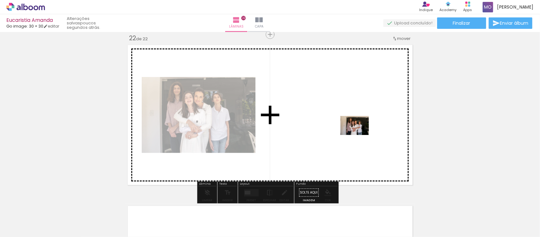
drag, startPoint x: 374, startPoint y: 225, endPoint x: 360, endPoint y: 135, distance: 91.0
click at [360, 135] on quentale-workspace at bounding box center [270, 118] width 540 height 237
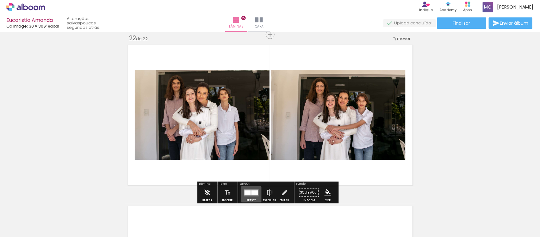
click at [247, 192] on div at bounding box center [248, 192] width 6 height 4
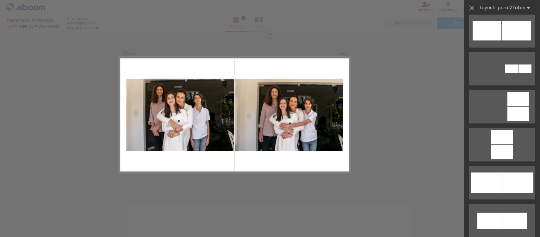
scroll to position [507, 0]
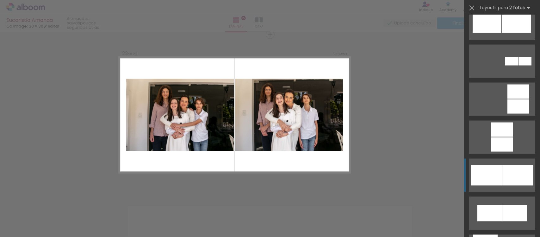
click at [491, 174] on div at bounding box center [486, 175] width 31 height 21
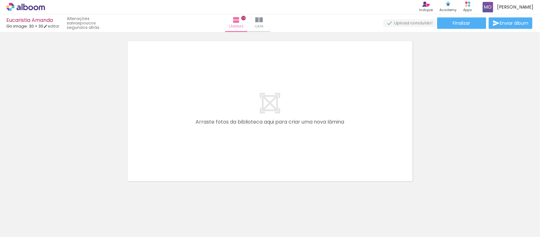
scroll to position [3551, 0]
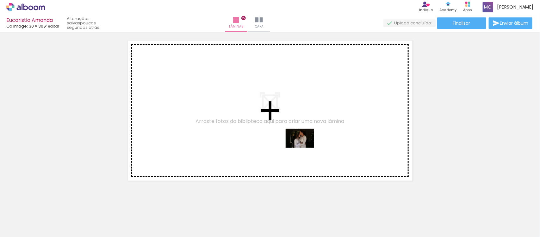
drag, startPoint x: 413, startPoint y: 219, endPoint x: 293, endPoint y: 135, distance: 145.8
click at [293, 135] on quentale-workspace at bounding box center [270, 118] width 540 height 237
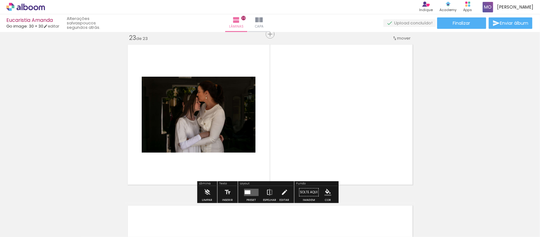
scroll to position [3546, 0]
click at [256, 191] on quentale-layouter at bounding box center [251, 192] width 15 height 7
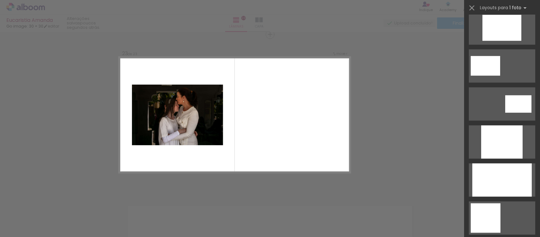
scroll to position [285, 0]
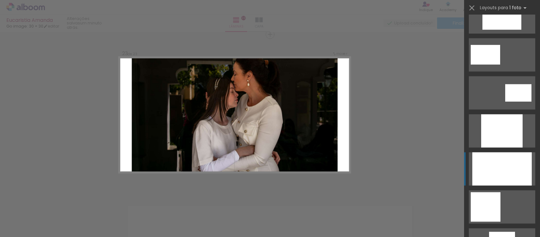
click at [493, 168] on div at bounding box center [503, 168] width 60 height 33
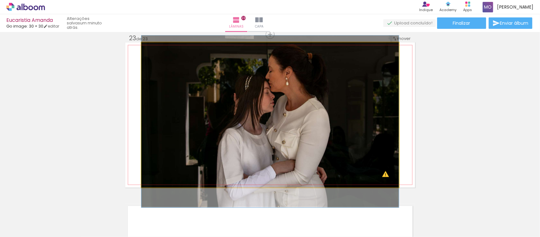
drag, startPoint x: 284, startPoint y: 83, endPoint x: 283, endPoint y: 90, distance: 7.3
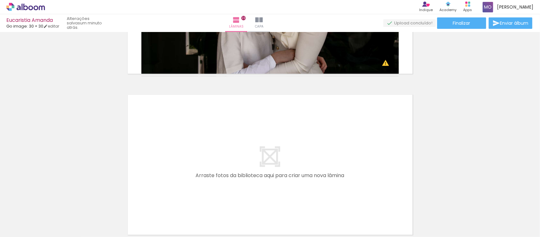
scroll to position [3658, 0]
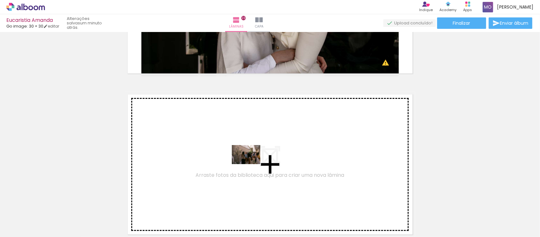
drag, startPoint x: 458, startPoint y: 220, endPoint x: 250, endPoint y: 164, distance: 215.4
click at [250, 164] on quentale-workspace at bounding box center [270, 118] width 540 height 237
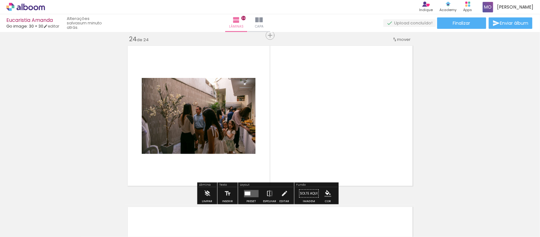
scroll to position [3707, 0]
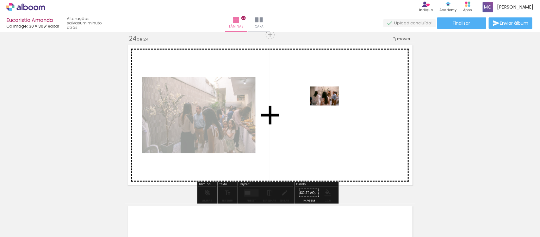
drag, startPoint x: 493, startPoint y: 218, endPoint x: 329, endPoint y: 105, distance: 198.4
click at [329, 105] on quentale-workspace at bounding box center [270, 118] width 540 height 237
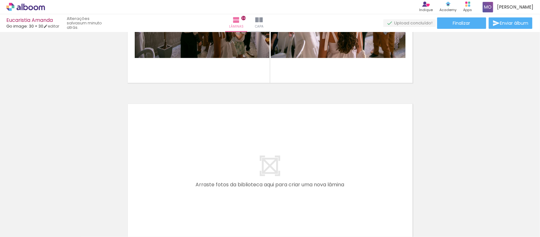
scroll to position [0, 1314]
click at [357, 139] on quentale-layouter at bounding box center [270, 173] width 290 height 145
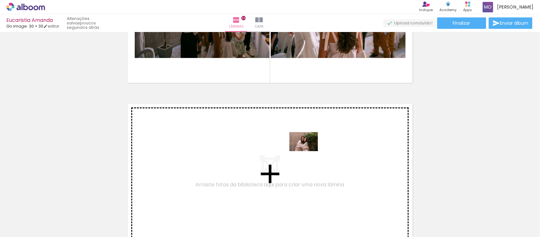
drag, startPoint x: 498, startPoint y: 222, endPoint x: 309, endPoint y: 151, distance: 201.9
click at [309, 151] on quentale-workspace at bounding box center [270, 118] width 540 height 237
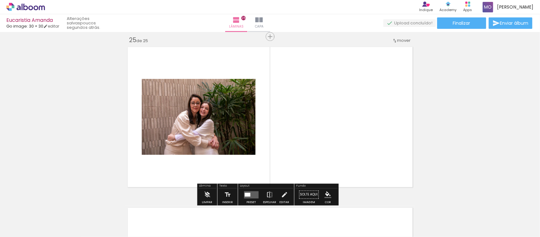
scroll to position [3868, 0]
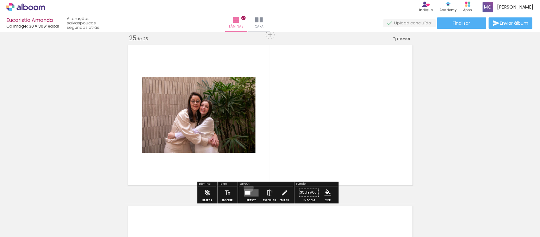
click at [247, 187] on div at bounding box center [251, 192] width 17 height 13
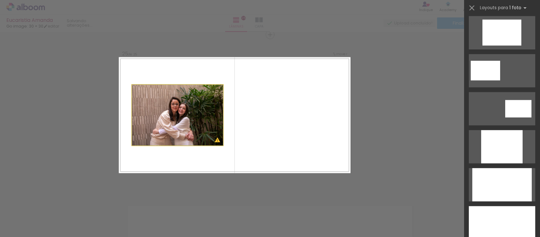
scroll to position [0, 0]
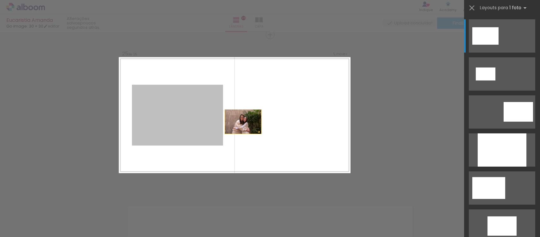
drag, startPoint x: 262, startPoint y: 130, endPoint x: 259, endPoint y: 122, distance: 8.1
click at [259, 122] on quentale-layouter at bounding box center [235, 115] width 232 height 116
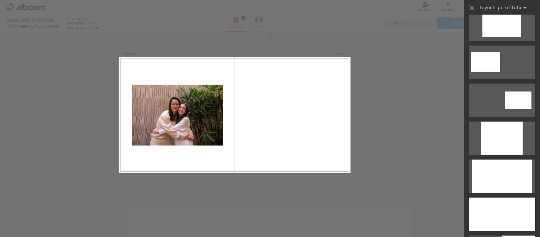
scroll to position [285, 0]
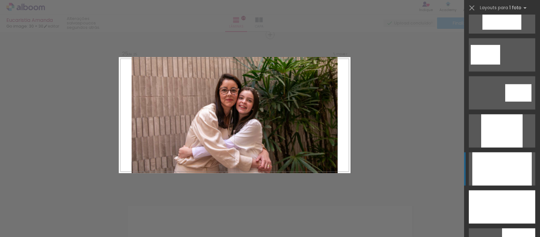
click at [501, 179] on div at bounding box center [503, 168] width 60 height 33
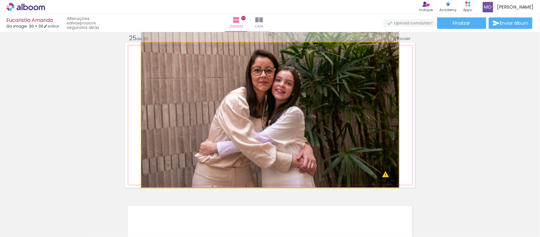
drag, startPoint x: 320, startPoint y: 136, endPoint x: 317, endPoint y: 123, distance: 12.9
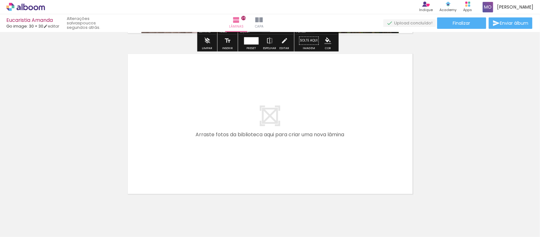
scroll to position [4040, 0]
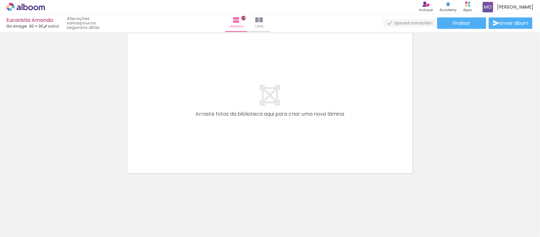
click at [524, 219] on div at bounding box center [522, 215] width 31 height 21
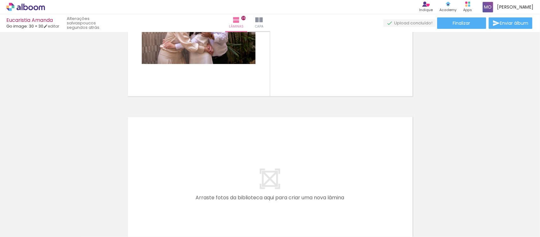
scroll to position [4084, 0]
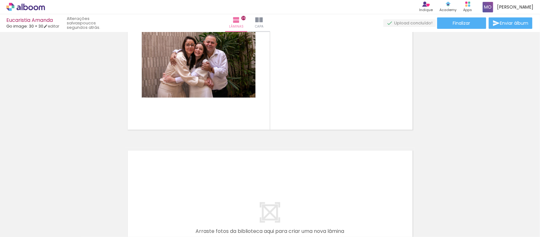
click at [227, 75] on div at bounding box center [199, 60] width 114 height 76
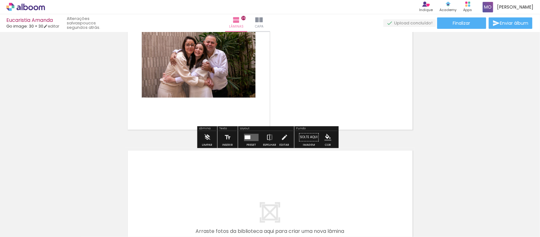
click at [0, 0] on div "Confirmar Cancelar" at bounding box center [0, 0] width 0 height 0
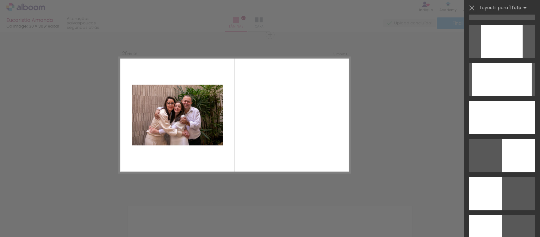
scroll to position [371, 0]
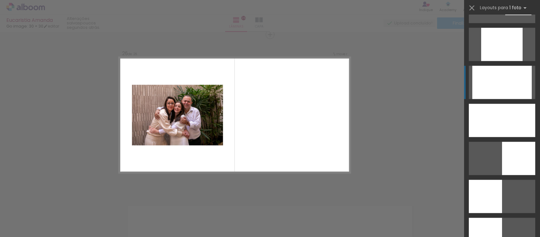
click at [491, 91] on div at bounding box center [503, 82] width 60 height 33
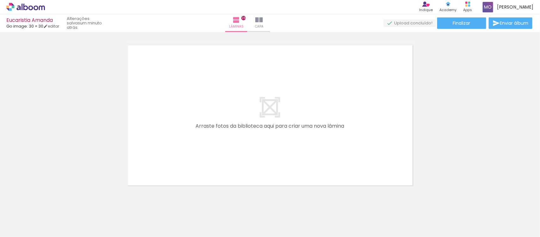
scroll to position [4202, 0]
